Goal: Information Seeking & Learning: Learn about a topic

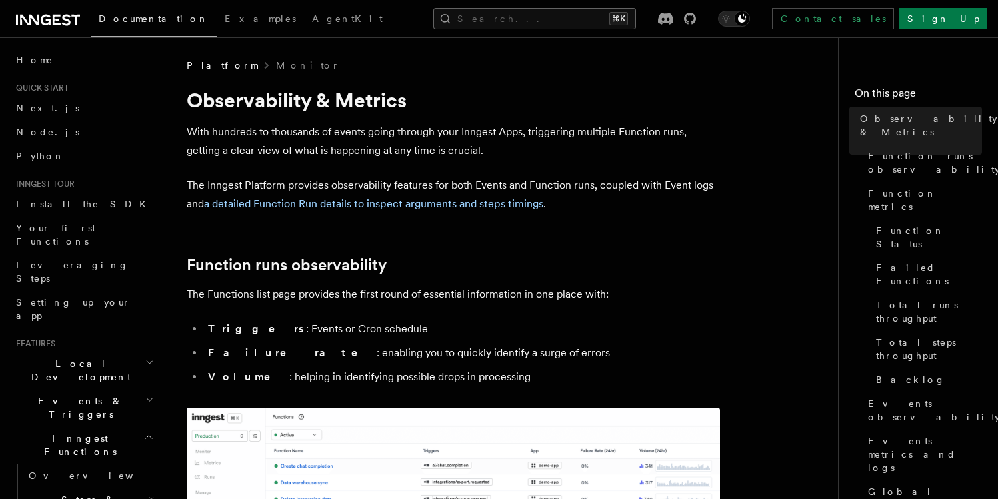
click at [564, 18] on button "Search... ⌘K" at bounding box center [534, 18] width 203 height 21
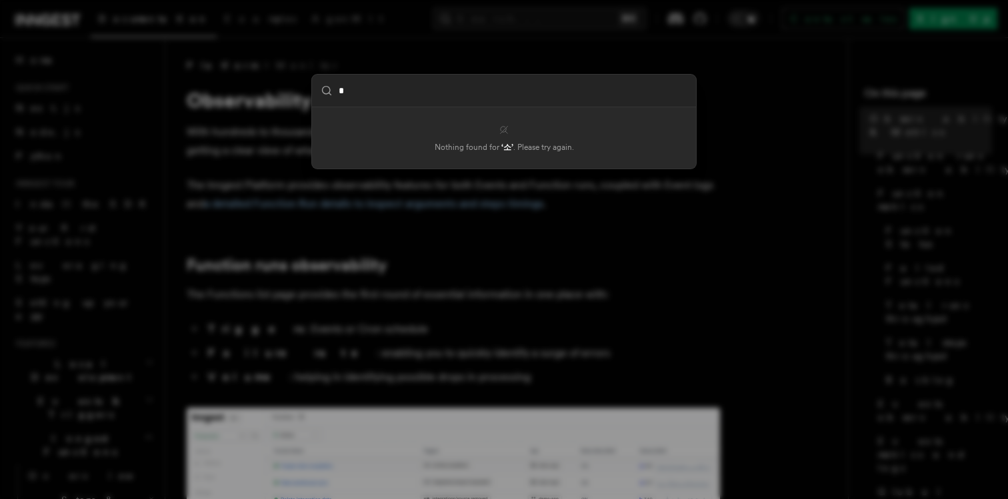
type input "*"
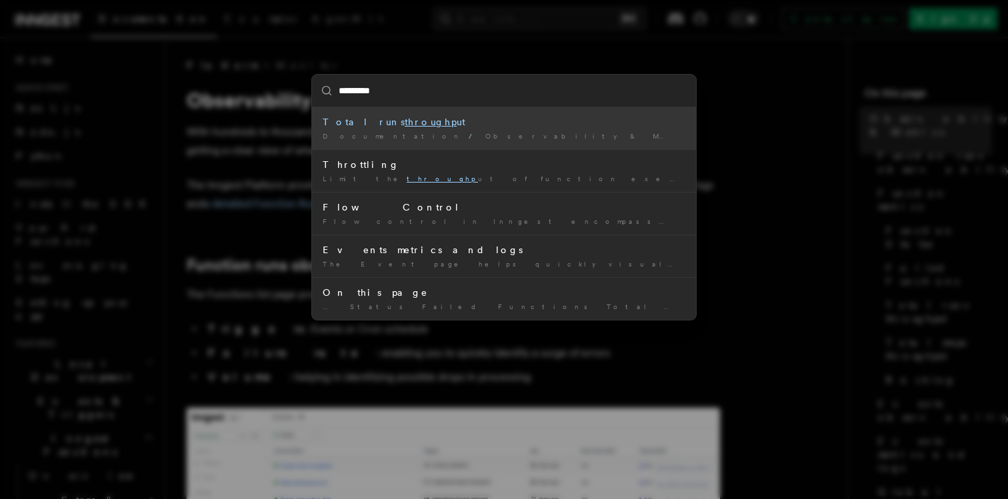
type input "**********"
